Goal: Information Seeking & Learning: Learn about a topic

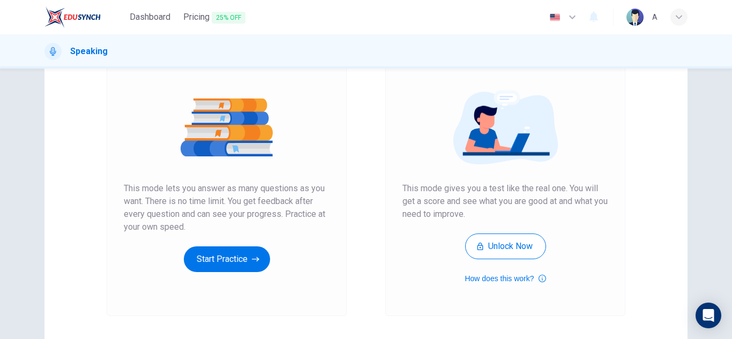
scroll to position [179, 0]
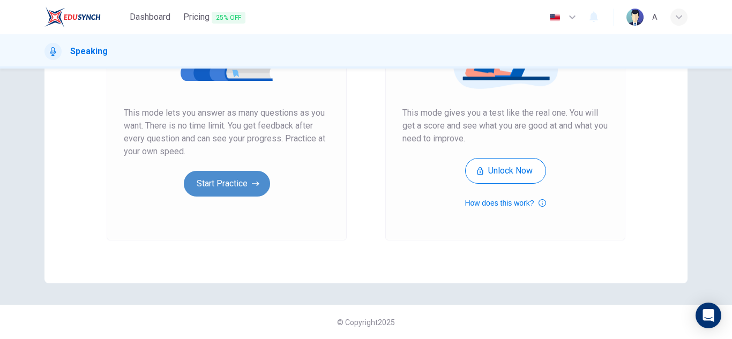
click at [226, 176] on button "Start Practice" at bounding box center [227, 184] width 86 height 26
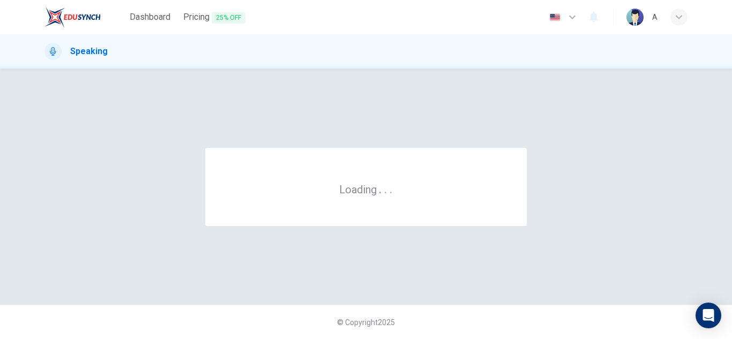
scroll to position [0, 0]
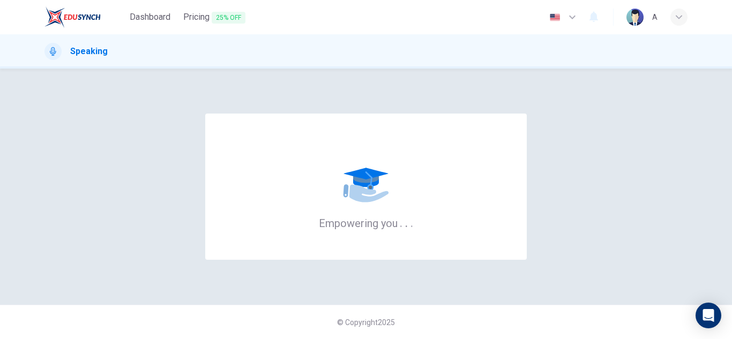
click at [522, 101] on div "Empowering you . . ." at bounding box center [365, 187] width 643 height 194
click at [682, 14] on div "button" at bounding box center [679, 17] width 17 height 17
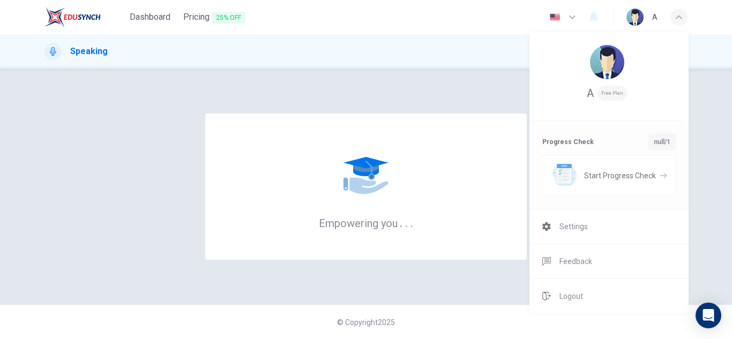
click at [199, 149] on div at bounding box center [366, 169] width 732 height 339
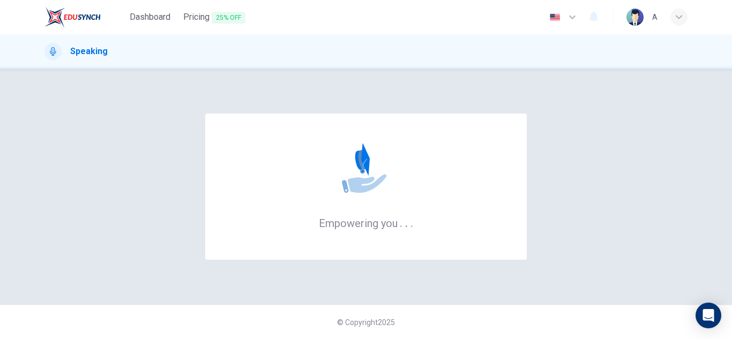
click at [521, 53] on div "Speaking" at bounding box center [366, 51] width 678 height 17
click at [558, 17] on img "button" at bounding box center [554, 17] width 13 height 8
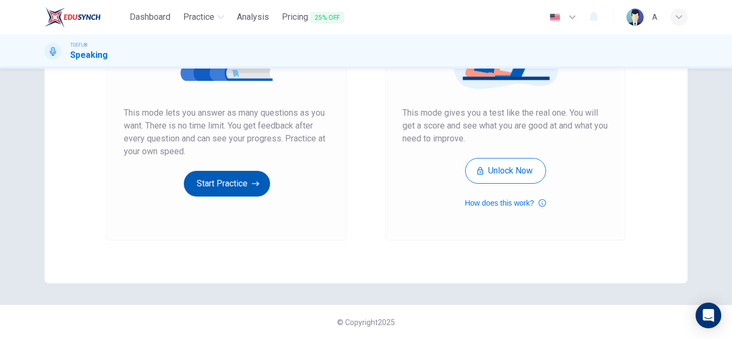
click at [264, 187] on button "Start Practice" at bounding box center [227, 184] width 86 height 26
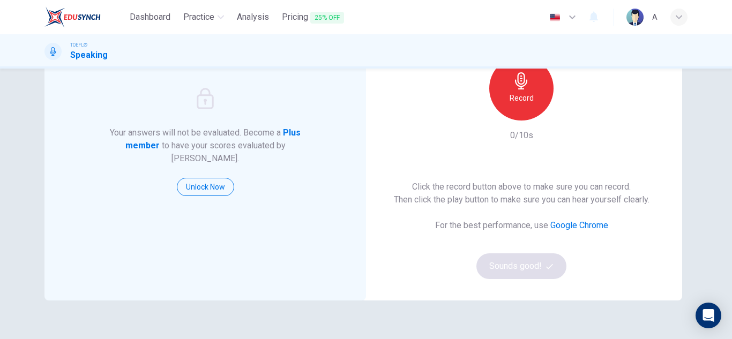
scroll to position [107, 0]
click at [510, 79] on div "Record" at bounding box center [521, 88] width 64 height 64
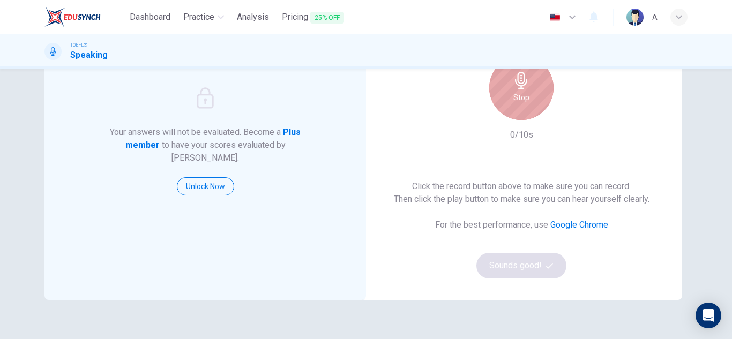
click at [510, 79] on div "Stop" at bounding box center [521, 88] width 64 height 64
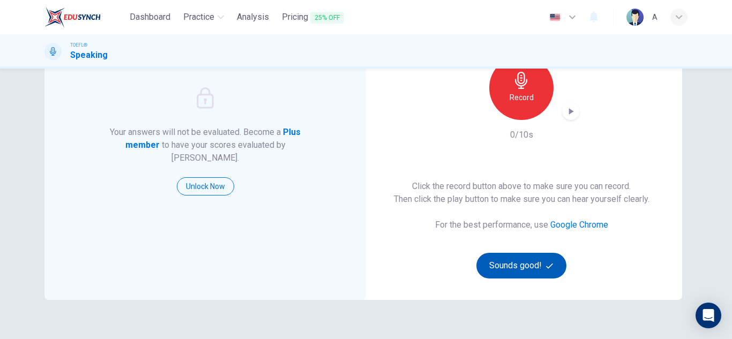
click at [526, 266] on button "Sounds good!" at bounding box center [522, 266] width 90 height 26
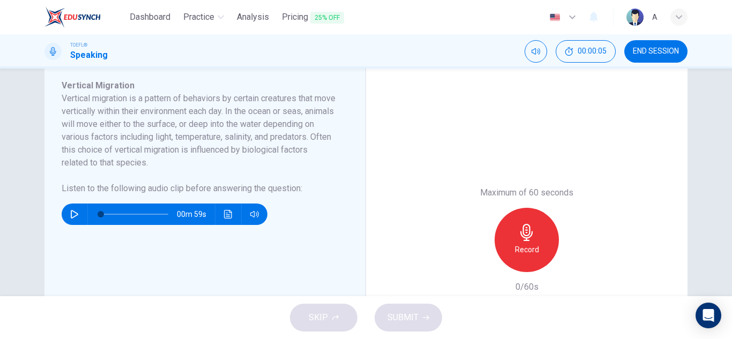
scroll to position [161, 0]
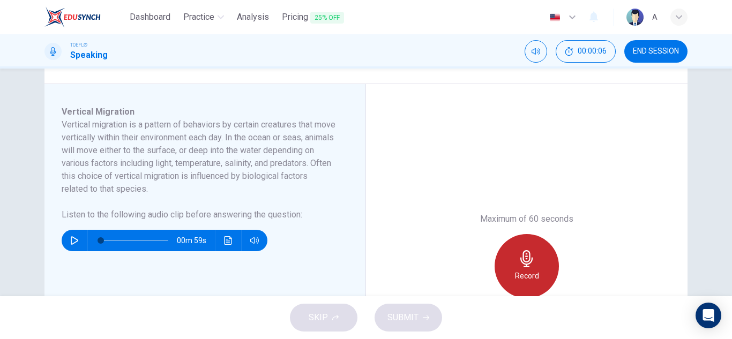
click at [540, 292] on div "Record" at bounding box center [527, 266] width 64 height 64
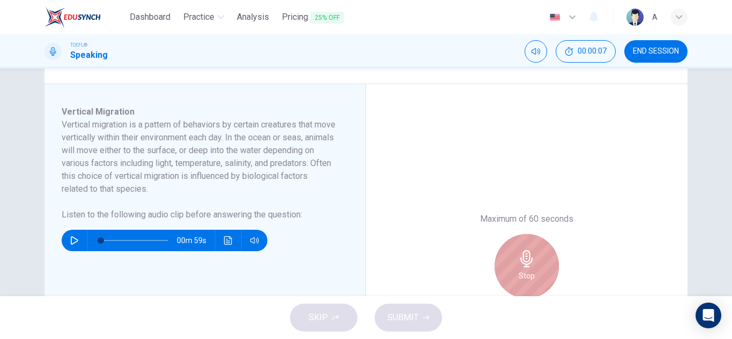
drag, startPoint x: 534, startPoint y: 284, endPoint x: 530, endPoint y: 286, distance: 5.5
click at [533, 284] on div "Stop" at bounding box center [527, 266] width 64 height 64
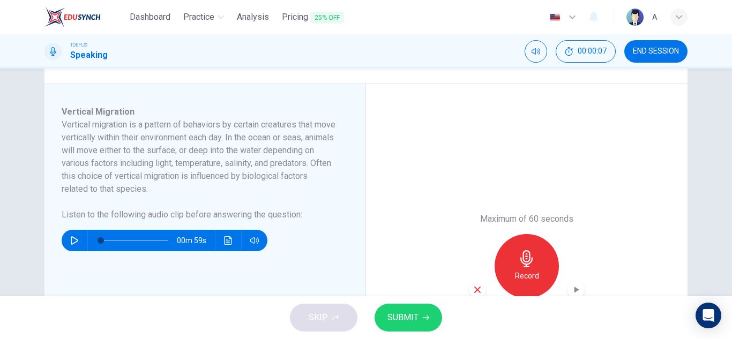
click at [530, 286] on div "Record" at bounding box center [527, 266] width 64 height 64
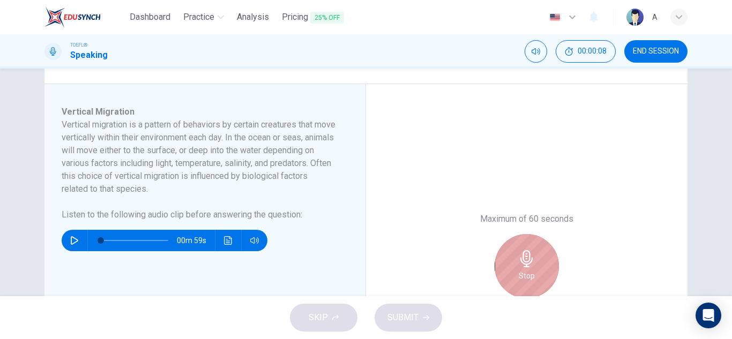
drag, startPoint x: 522, startPoint y: 277, endPoint x: 439, endPoint y: 314, distance: 91.0
click at [519, 278] on h6 "Stop" at bounding box center [527, 276] width 16 height 13
click at [519, 279] on h6 "Stop" at bounding box center [527, 276] width 16 height 13
click at [496, 273] on div "Stop" at bounding box center [527, 266] width 64 height 64
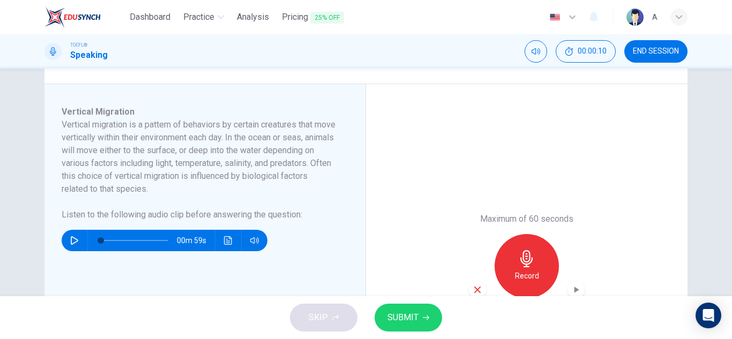
click at [498, 273] on div "Record" at bounding box center [527, 266] width 64 height 64
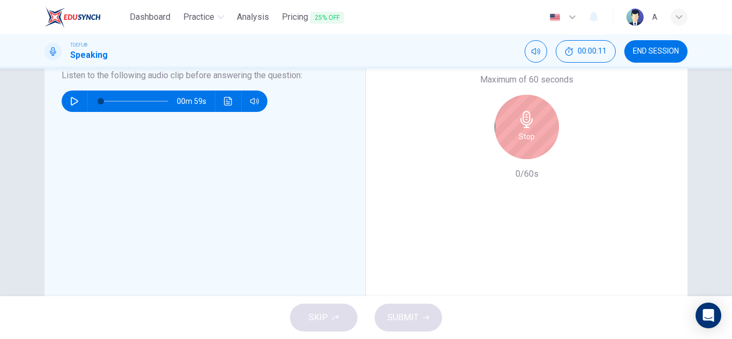
scroll to position [281, 0]
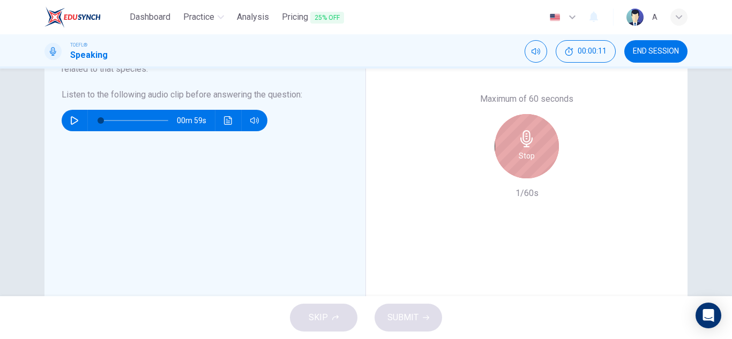
click at [519, 169] on div "Stop" at bounding box center [527, 146] width 64 height 64
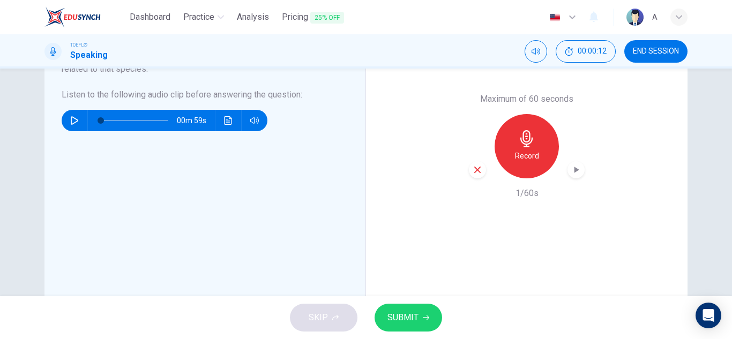
click at [519, 169] on div "Record" at bounding box center [527, 146] width 64 height 64
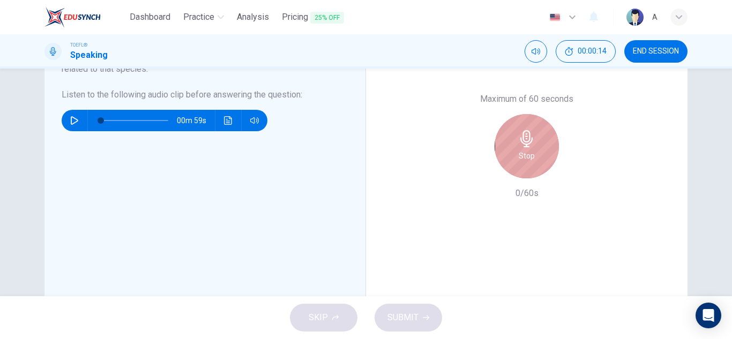
click at [554, 154] on div "Stop" at bounding box center [527, 146] width 64 height 64
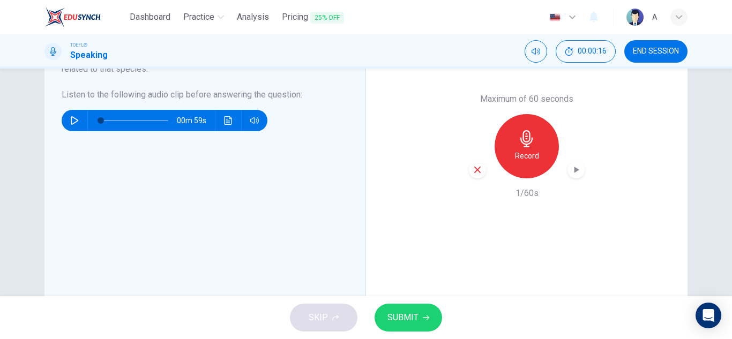
click at [420, 306] on button "SUBMIT" at bounding box center [409, 318] width 68 height 28
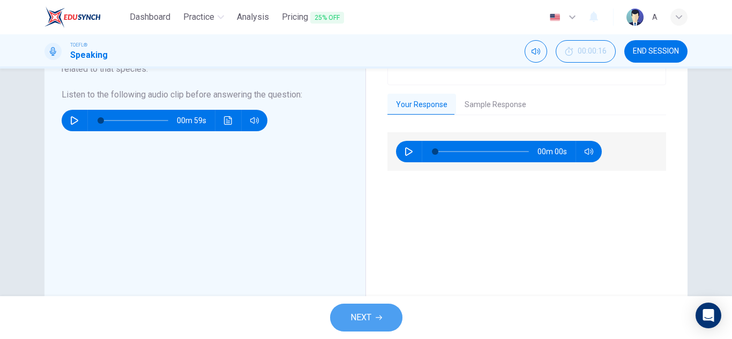
click at [374, 319] on button "NEXT" at bounding box center [366, 318] width 72 height 28
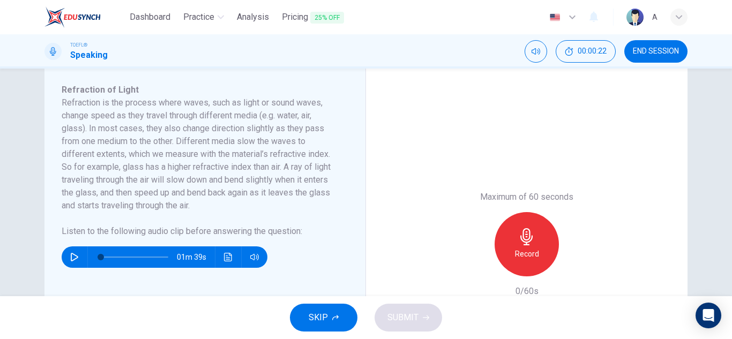
scroll to position [214, 0]
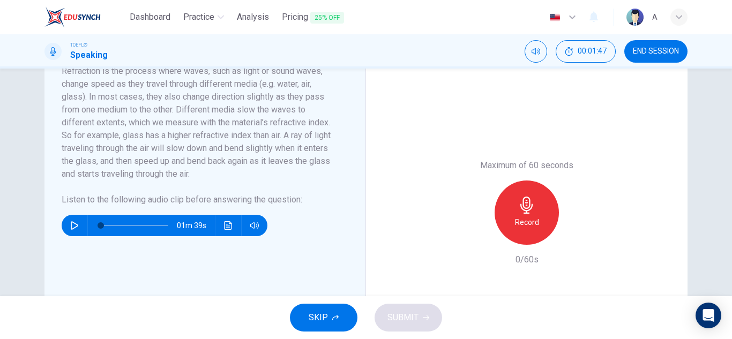
click at [72, 230] on icon "button" at bounding box center [74, 225] width 9 height 9
type input "1"
type input "0"
click at [540, 234] on div "Record" at bounding box center [527, 213] width 64 height 64
click at [577, 242] on icon "button" at bounding box center [576, 236] width 11 height 11
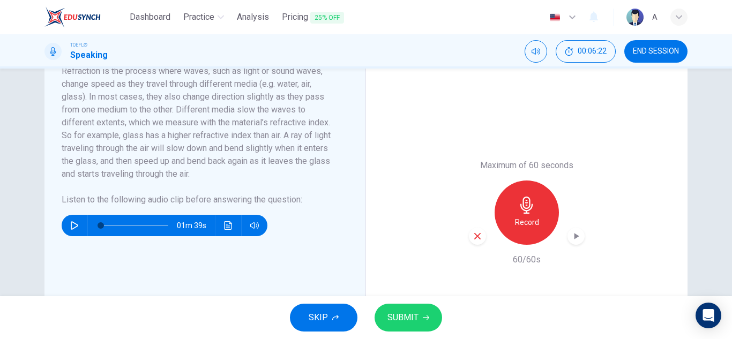
click at [313, 308] on button "SKIP" at bounding box center [324, 318] width 68 height 28
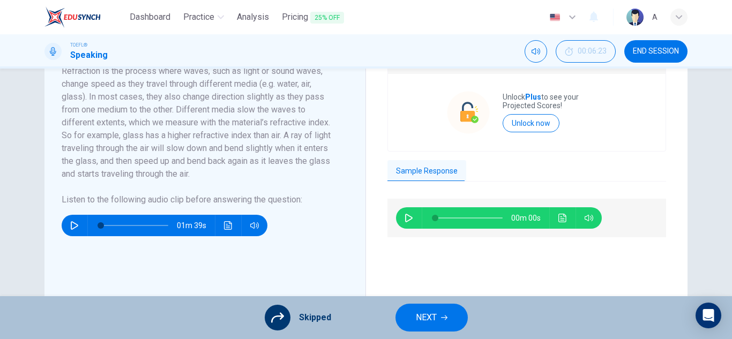
click at [442, 306] on button "NEXT" at bounding box center [432, 318] width 72 height 28
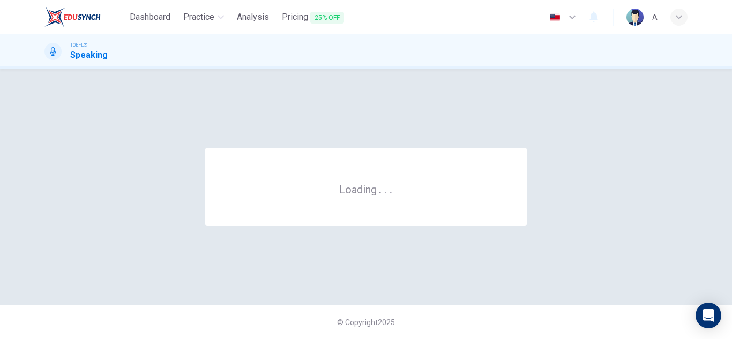
scroll to position [0, 0]
click at [439, 314] on div "© Copyright 2025" at bounding box center [366, 322] width 732 height 34
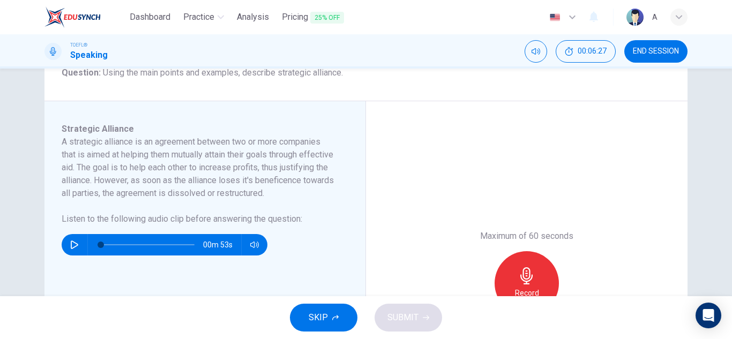
scroll to position [161, 0]
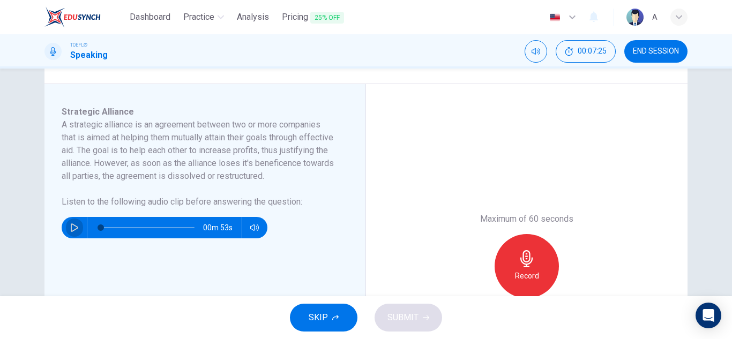
click at [70, 232] on icon "button" at bounding box center [74, 228] width 9 height 9
click at [72, 239] on button "button" at bounding box center [74, 227] width 17 height 21
click at [160, 235] on span at bounding box center [148, 227] width 94 height 15
click at [149, 235] on span at bounding box center [148, 227] width 94 height 15
click at [76, 239] on button "button" at bounding box center [74, 227] width 17 height 21
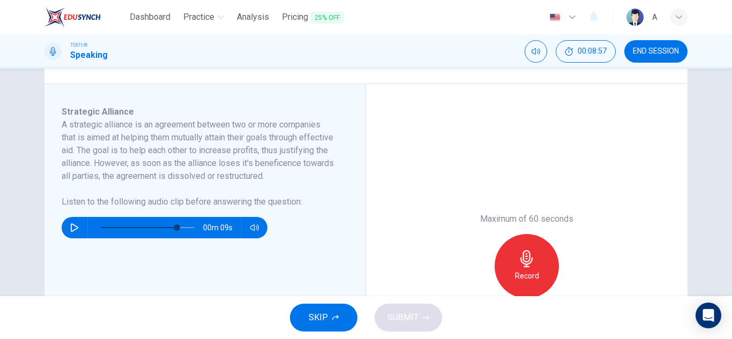
click at [525, 274] on h6 "Record" at bounding box center [527, 276] width 24 height 13
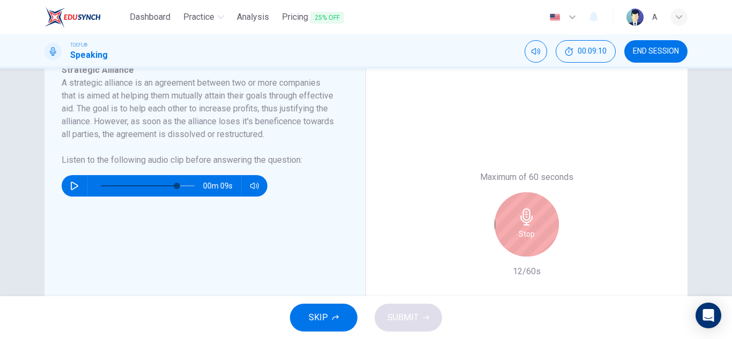
scroll to position [268, 0]
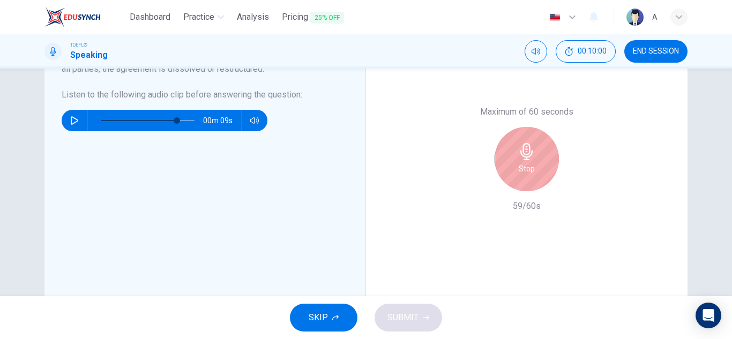
type input "81"
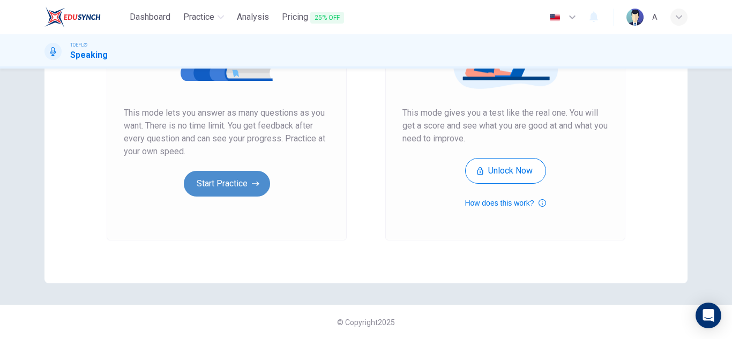
click at [236, 185] on button "Start Practice" at bounding box center [227, 184] width 86 height 26
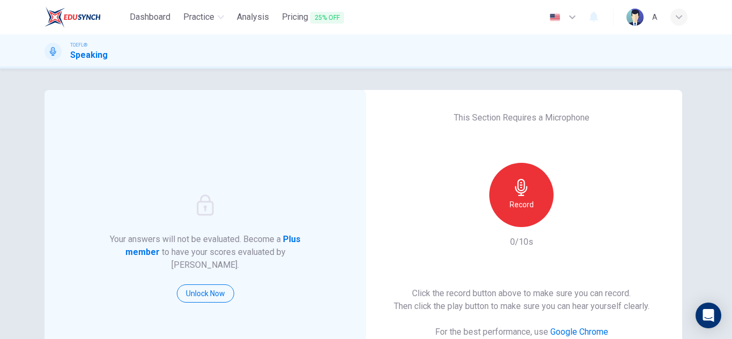
click at [515, 221] on div "Record" at bounding box center [521, 195] width 64 height 64
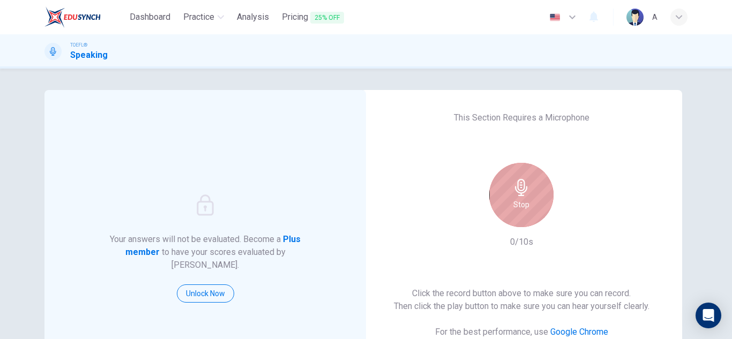
click at [516, 220] on div "Stop" at bounding box center [521, 195] width 64 height 64
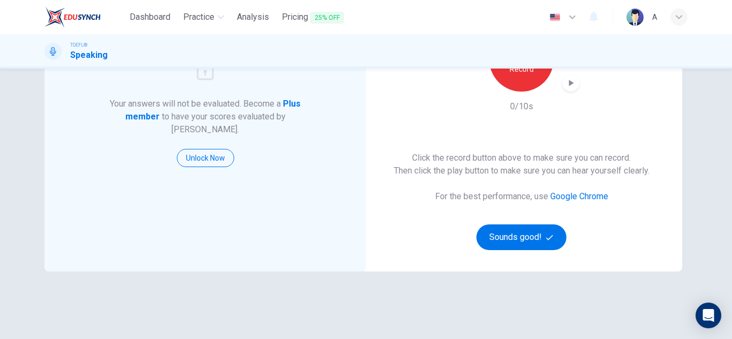
scroll to position [161, 0]
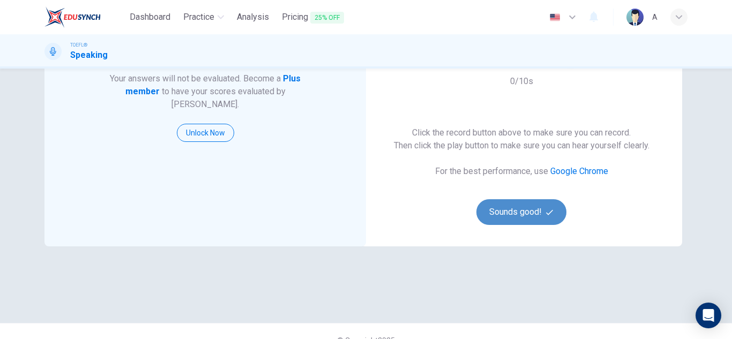
click at [555, 209] on button "Sounds good!" at bounding box center [522, 212] width 90 height 26
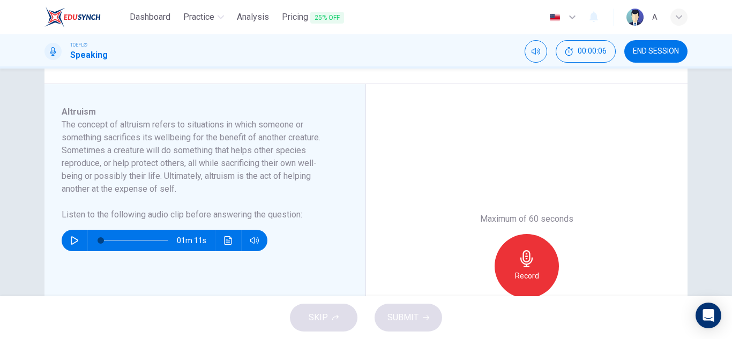
click at [67, 238] on button "button" at bounding box center [74, 240] width 17 height 21
click at [548, 277] on div "Record" at bounding box center [527, 266] width 64 height 64
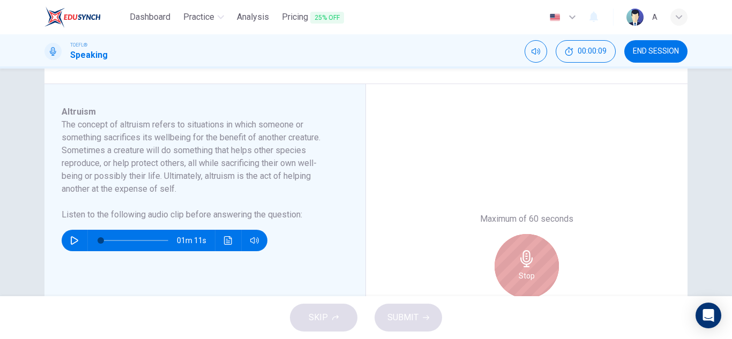
drag, startPoint x: 548, startPoint y: 277, endPoint x: 526, endPoint y: 286, distance: 24.3
click at [548, 277] on div "Stop" at bounding box center [527, 266] width 64 height 64
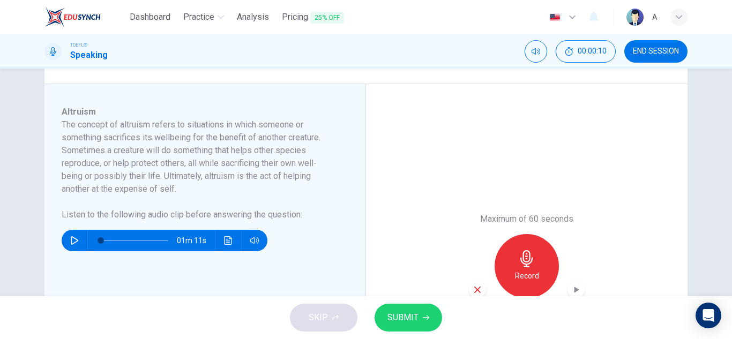
click at [356, 313] on div "SKIP SUBMIT" at bounding box center [366, 317] width 732 height 43
click at [381, 316] on button "SUBMIT" at bounding box center [409, 318] width 68 height 28
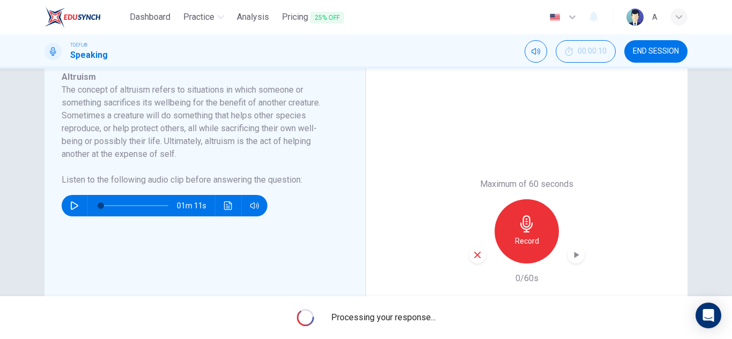
type input "0"
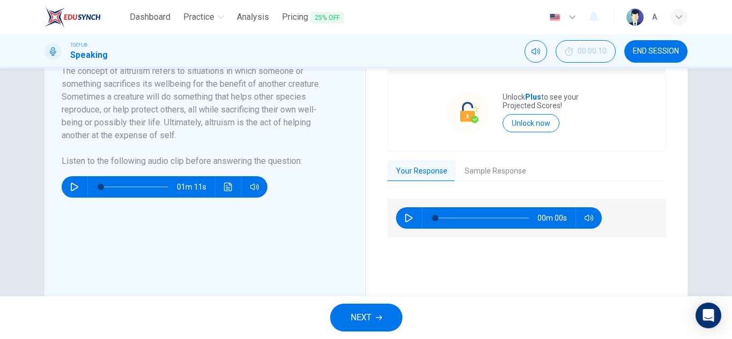
scroll to position [268, 0]
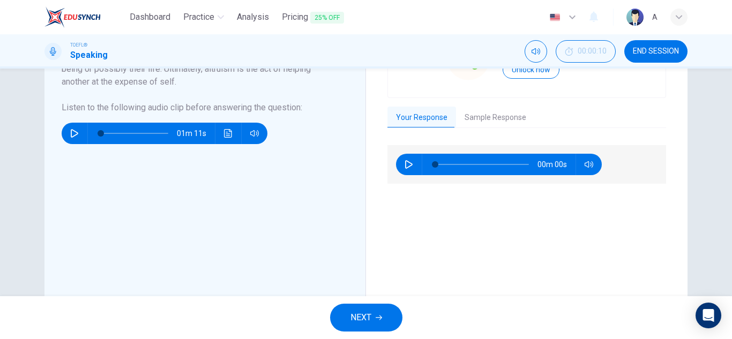
drag, startPoint x: 400, startPoint y: 307, endPoint x: 392, endPoint y: 311, distance: 9.4
click at [391, 308] on button "NEXT" at bounding box center [366, 318] width 72 height 28
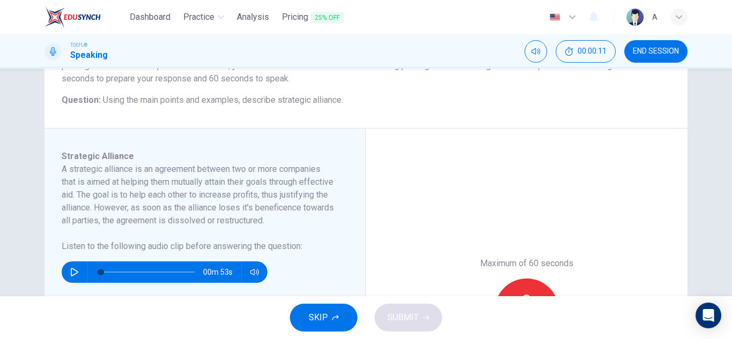
scroll to position [107, 0]
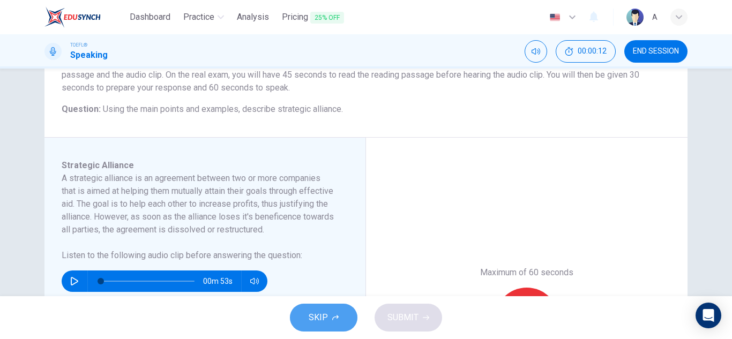
click at [330, 313] on button "SKIP" at bounding box center [324, 318] width 68 height 28
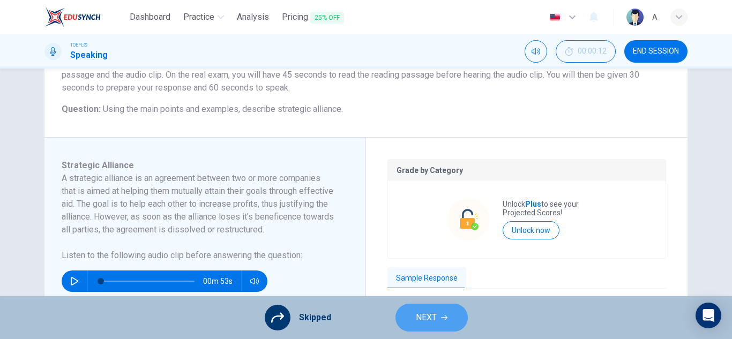
click at [407, 307] on button "NEXT" at bounding box center [432, 318] width 72 height 28
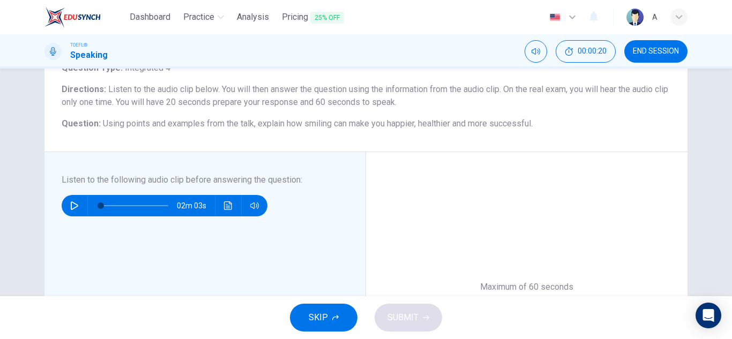
scroll to position [54, 0]
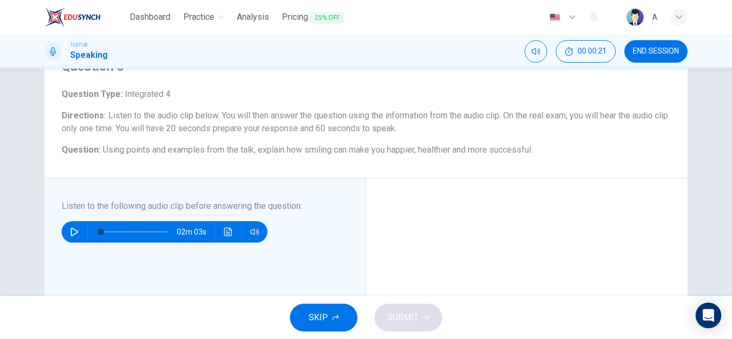
click at [66, 227] on button "button" at bounding box center [74, 231] width 17 height 21
type input "1"
type input "0"
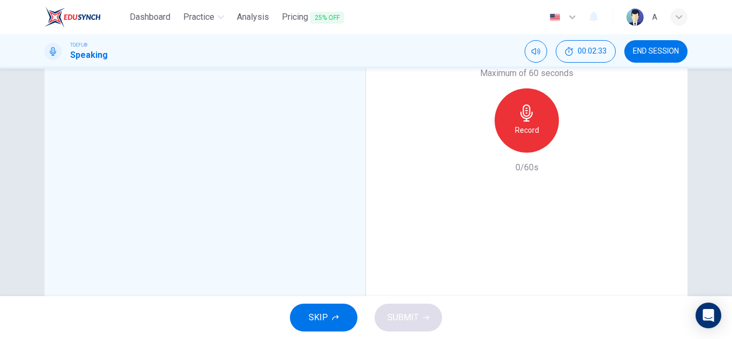
scroll to position [268, 0]
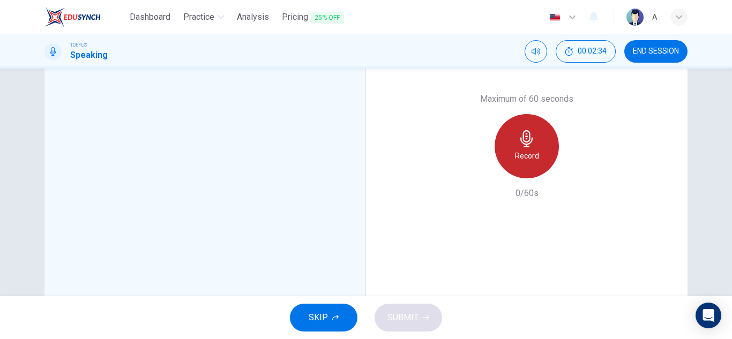
click at [531, 174] on div "Record" at bounding box center [527, 146] width 64 height 64
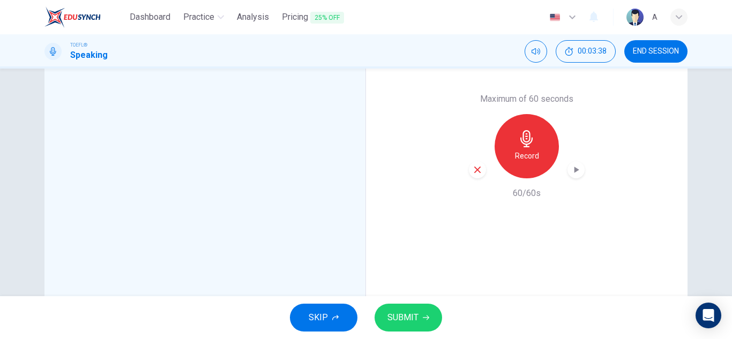
click at [568, 169] on div "button" at bounding box center [576, 169] width 17 height 17
drag, startPoint x: 512, startPoint y: 326, endPoint x: 593, endPoint y: 282, distance: 92.4
click at [523, 321] on div "SKIP SUBMIT" at bounding box center [366, 317] width 732 height 43
drag, startPoint x: 317, startPoint y: 251, endPoint x: 142, endPoint y: 292, distance: 179.6
click at [139, 291] on div "Listen to the following audio clip before answering the question : 02m 03s" at bounding box center [209, 147] width 295 height 322
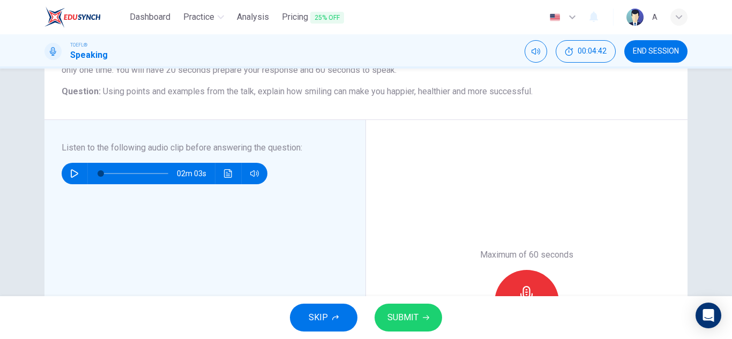
scroll to position [107, 0]
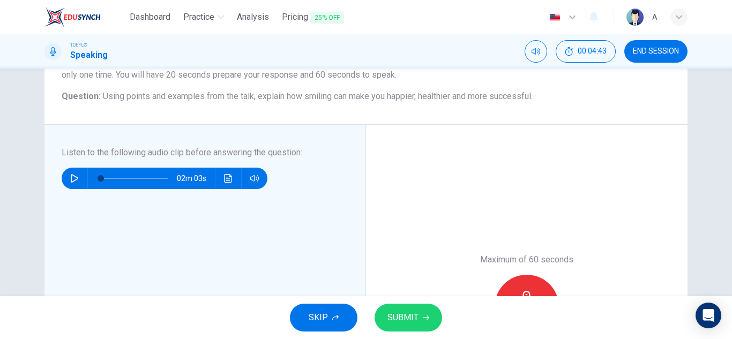
click at [334, 311] on button "SKIP" at bounding box center [324, 318] width 68 height 28
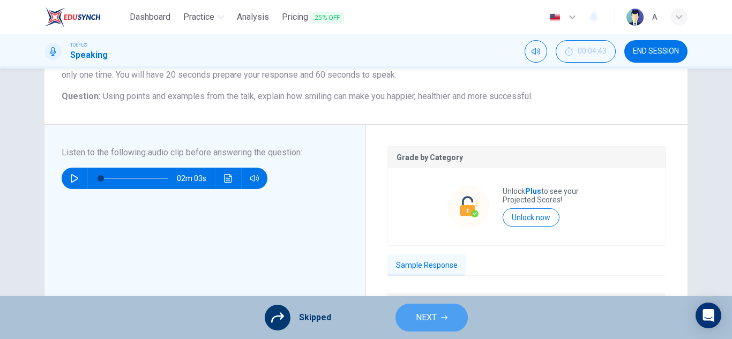
drag, startPoint x: 448, startPoint y: 313, endPoint x: 442, endPoint y: 287, distance: 27.0
click at [446, 313] on button "NEXT" at bounding box center [432, 318] width 72 height 28
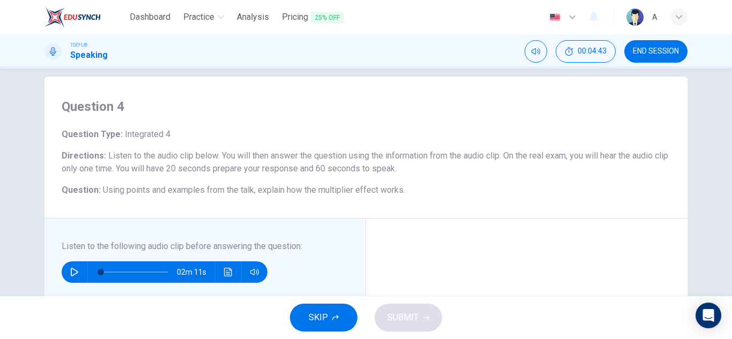
scroll to position [54, 0]
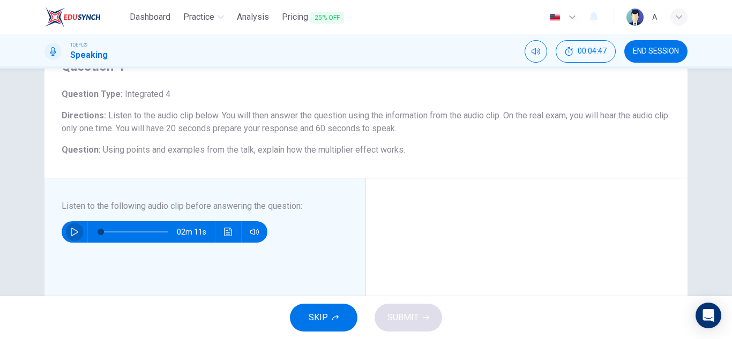
click at [71, 224] on button "button" at bounding box center [74, 231] width 17 height 21
type input "0"
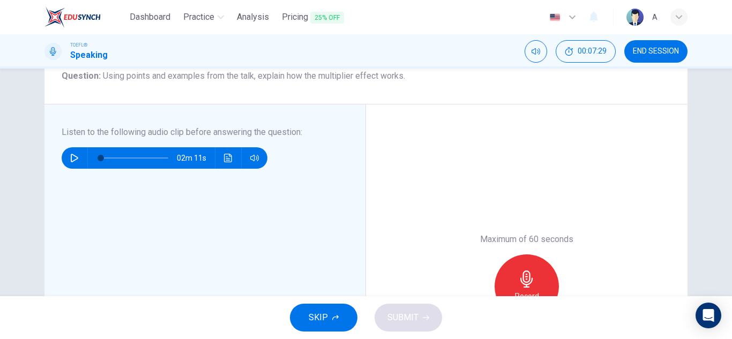
scroll to position [214, 0]
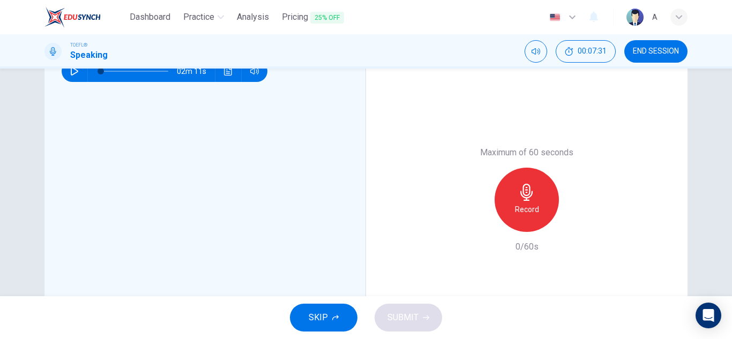
click at [529, 193] on icon "button" at bounding box center [526, 192] width 17 height 17
click at [410, 52] on div "TOEFL® Speaking 00:08:48 END SESSION" at bounding box center [366, 51] width 678 height 23
